Goal: Task Accomplishment & Management: Manage account settings

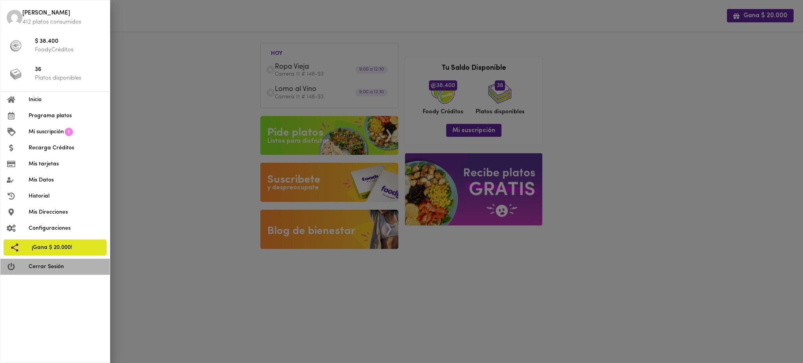
click at [55, 266] on span "Cerrar Sesión" at bounding box center [66, 267] width 75 height 8
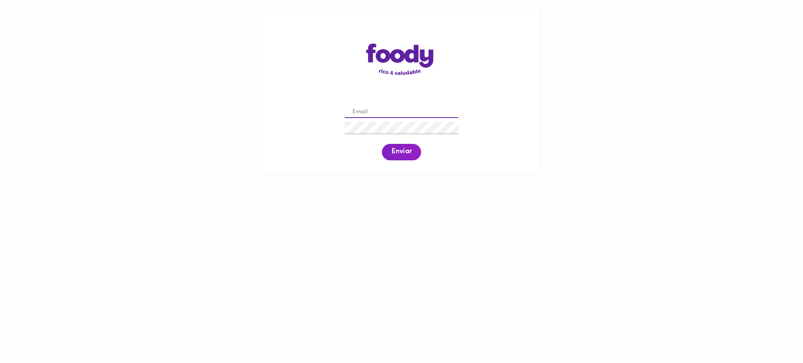
click at [428, 111] on input "email" at bounding box center [401, 112] width 114 height 12
paste input "[EMAIL_ADDRESS][DOMAIN_NAME]"
type input "[EMAIL_ADDRESS][DOMAIN_NAME]"
click at [400, 149] on span "Enviar" at bounding box center [401, 152] width 20 height 9
